Goal: Find specific page/section: Find specific page/section

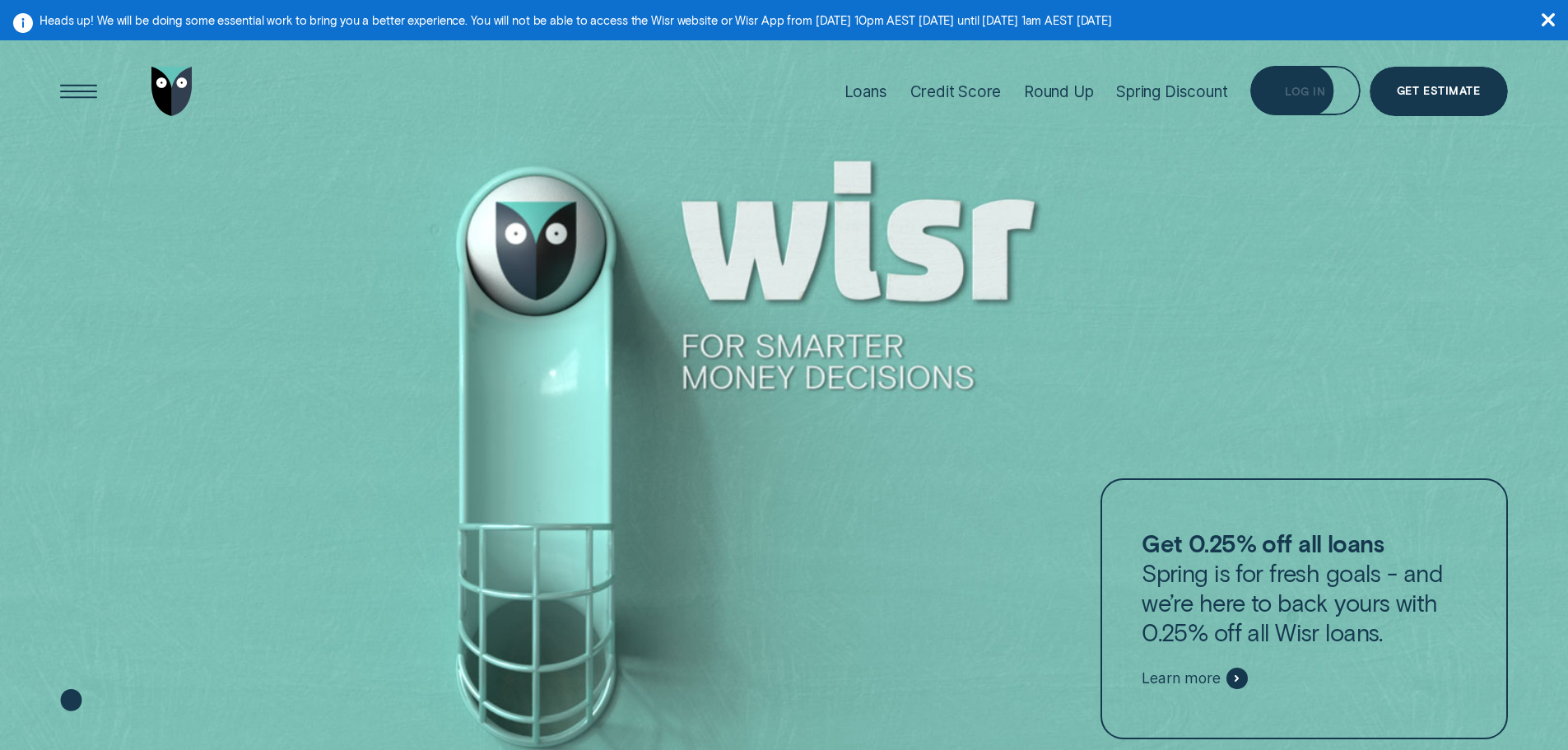
drag, startPoint x: 1294, startPoint y: 109, endPoint x: 1298, endPoint y: 101, distance: 8.9
click at [1294, 109] on div "Log in" at bounding box center [1304, 91] width 109 height 49
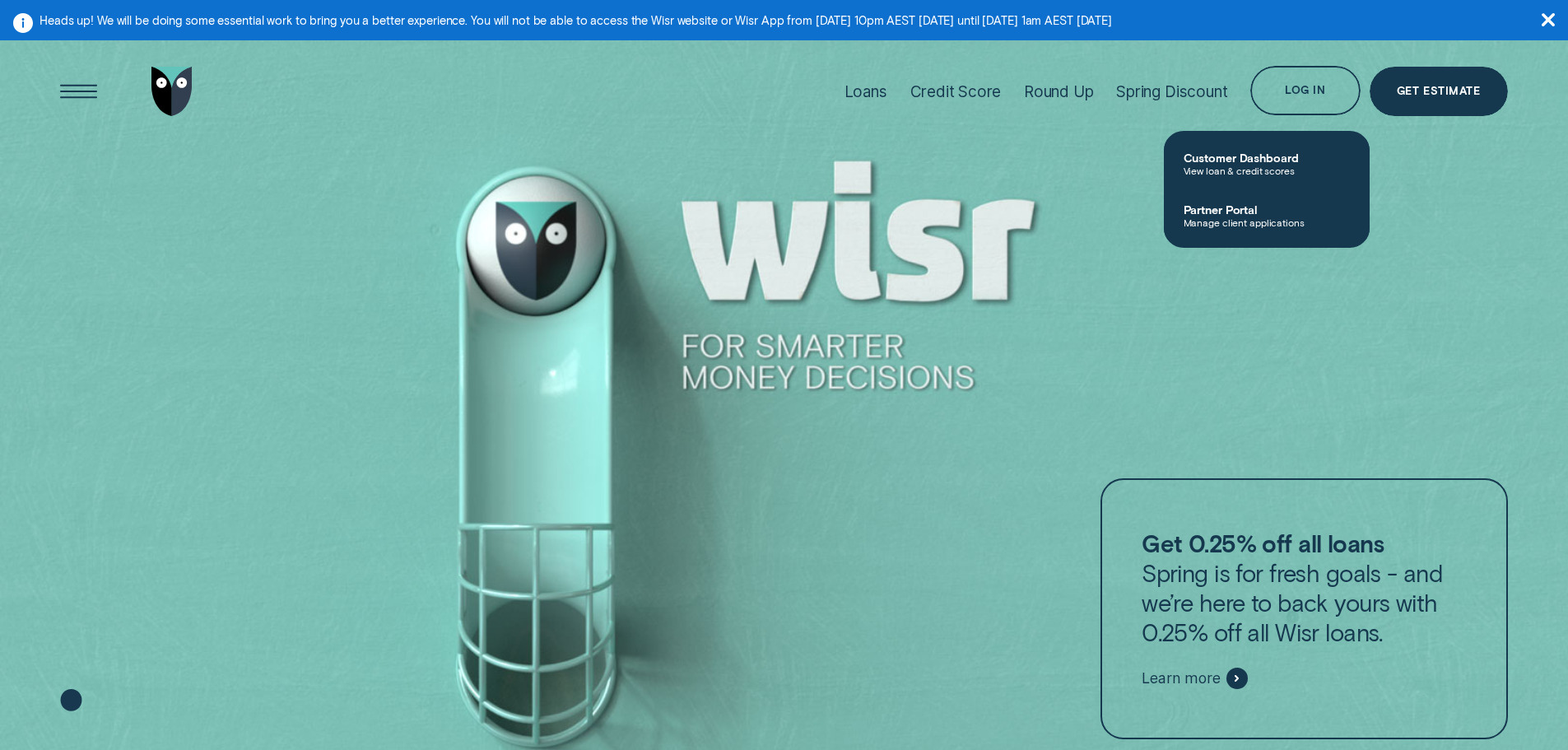
click at [1271, 219] on span "Manage client applications" at bounding box center [1266, 222] width 166 height 12
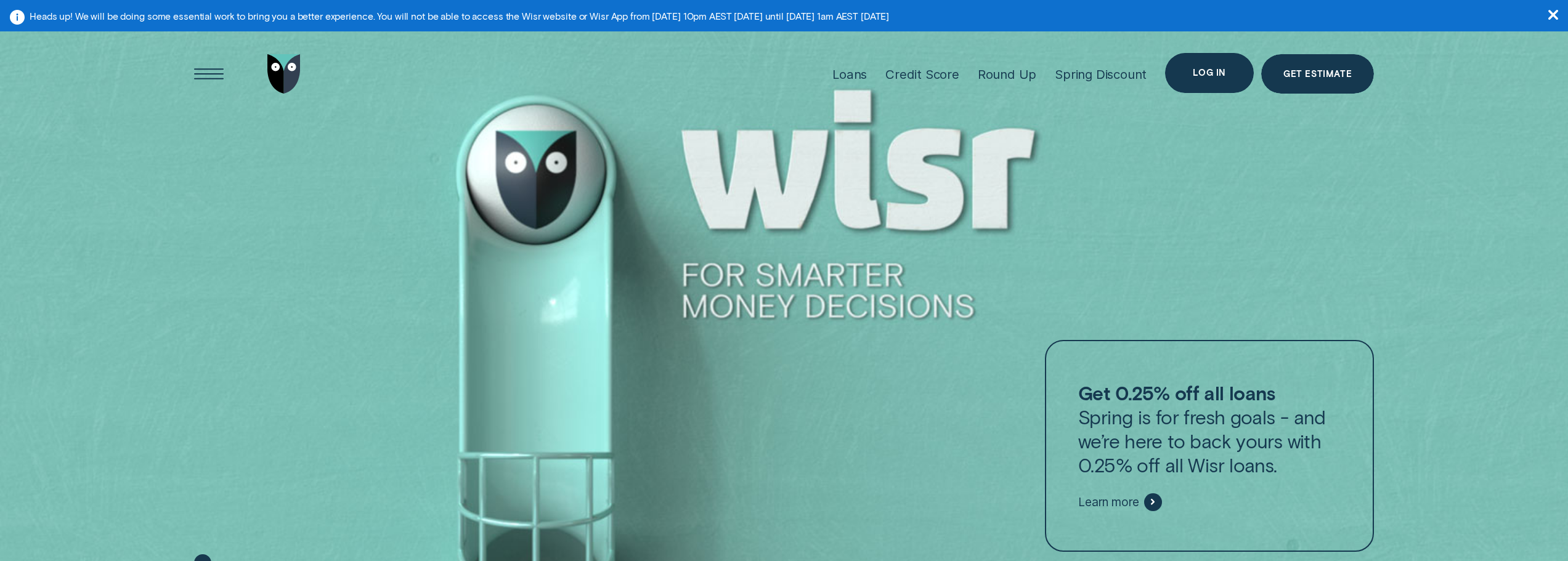
drag, startPoint x: 1240, startPoint y: 71, endPoint x: 1235, endPoint y: 175, distance: 104.1
click at [1240, 71] on div "Log in" at bounding box center [1209, 73] width 88 height 40
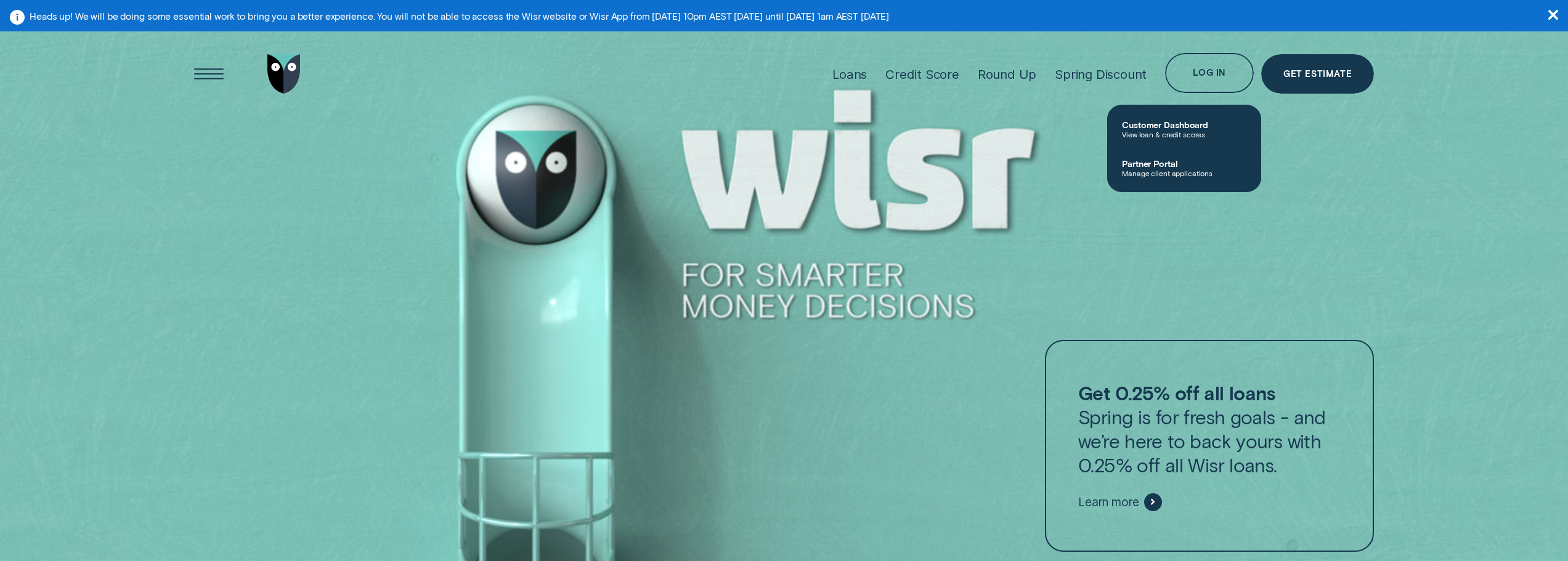
click at [1160, 175] on span "Manage client applications" at bounding box center [1184, 173] width 124 height 9
